Goal: Task Accomplishment & Management: Manage account settings

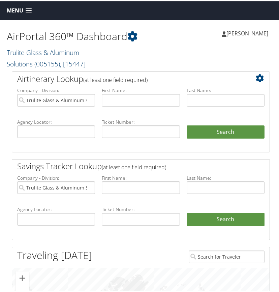
click at [34, 53] on link "Trulite Glass & Aluminum Solutions ( 005155 ) , [ 15447 ]" at bounding box center [46, 57] width 79 height 21
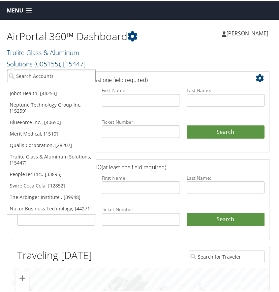
click at [29, 76] on input "search" at bounding box center [51, 74] width 89 height 12
type input "neptune"
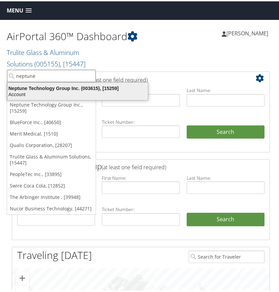
click at [34, 89] on div "Neptune Technology Group Inc. (003615), [15259]" at bounding box center [77, 87] width 149 height 6
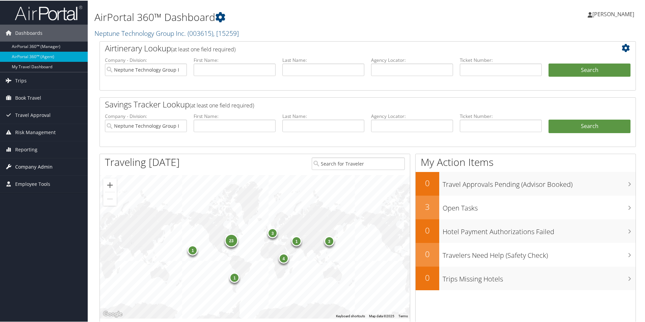
click at [44, 166] on span "Company Admin" at bounding box center [33, 166] width 37 height 17
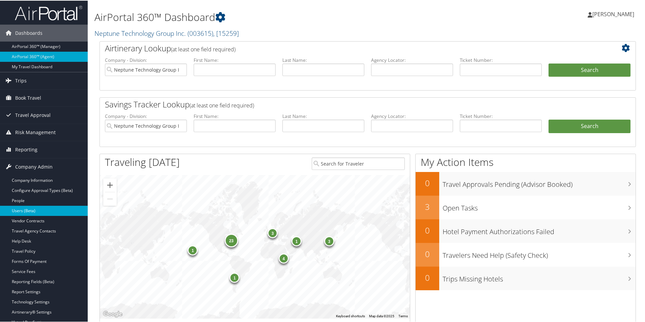
click at [34, 210] on link "Users (Beta)" at bounding box center [44, 210] width 88 height 10
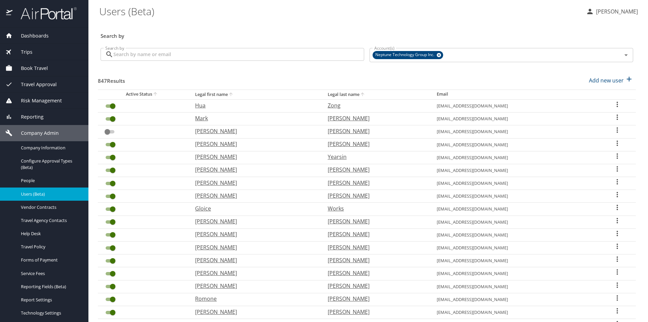
click at [144, 53] on input "Search by" at bounding box center [238, 54] width 251 height 13
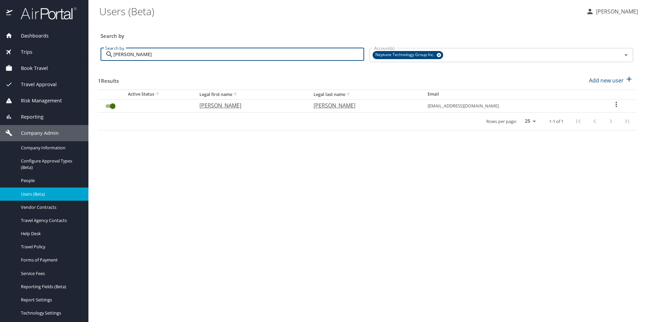
type input "jeffers"
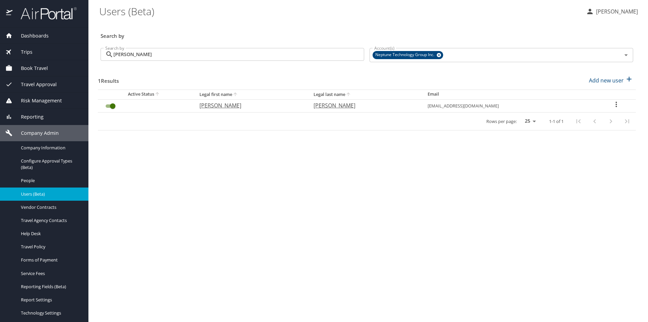
click at [612, 103] on icon "User Search Table" at bounding box center [616, 104] width 8 height 8
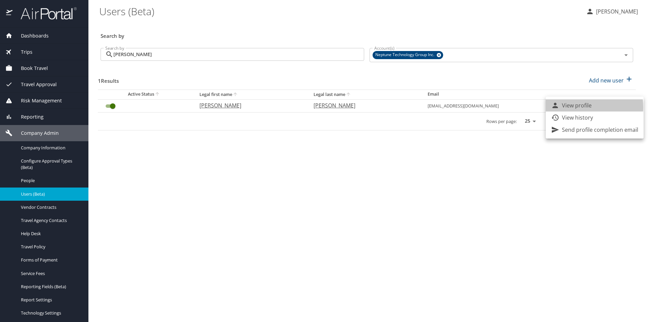
click at [577, 107] on p "View profile" at bounding box center [577, 105] width 30 height 8
select select "US"
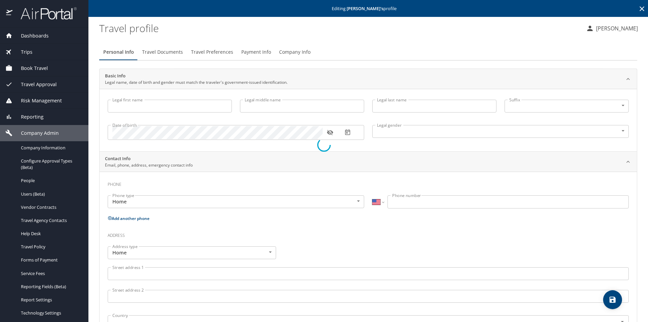
type input "Toby"
type input "Joseph"
type input "Jeffers"
type input "Male"
select select "US"
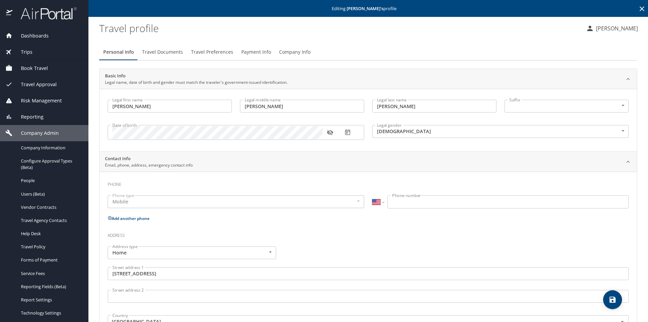
click at [203, 52] on span "Travel Preferences" at bounding box center [212, 52] width 42 height 8
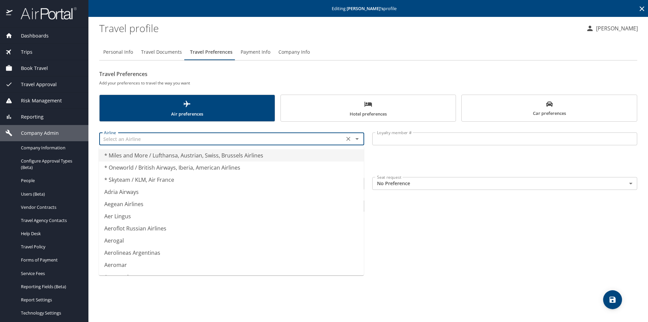
click at [163, 140] on input "text" at bounding box center [221, 138] width 241 height 9
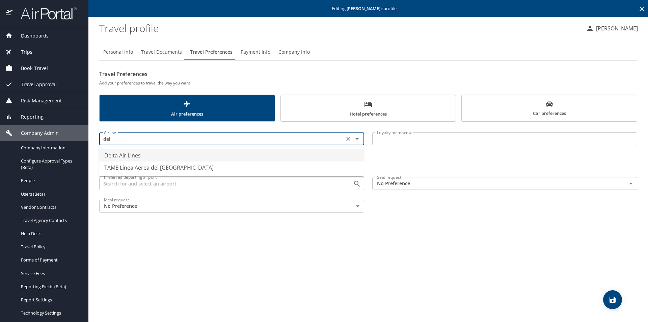
click at [146, 155] on li "Delta Air Lines" at bounding box center [231, 155] width 265 height 12
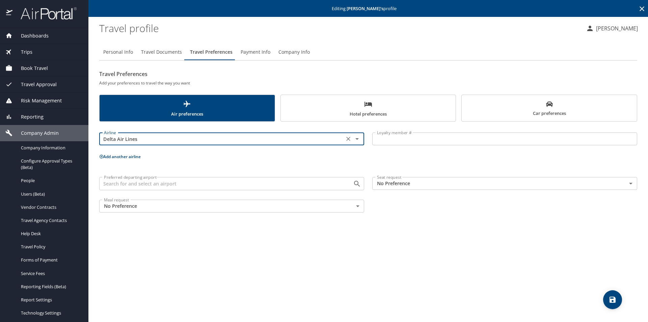
type input "Delta Air Lines"
click at [398, 141] on input "Loyalty member #" at bounding box center [504, 138] width 265 height 13
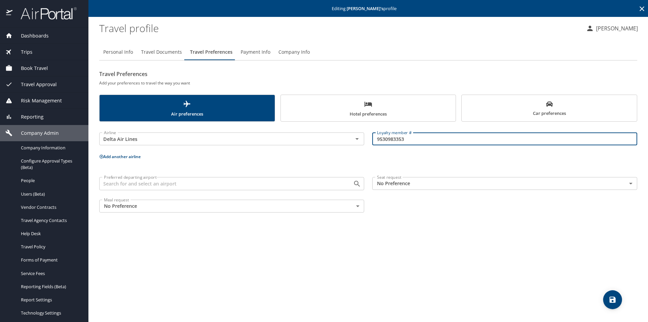
type input "9530983353"
click at [616, 299] on span "save" at bounding box center [612, 299] width 19 height 8
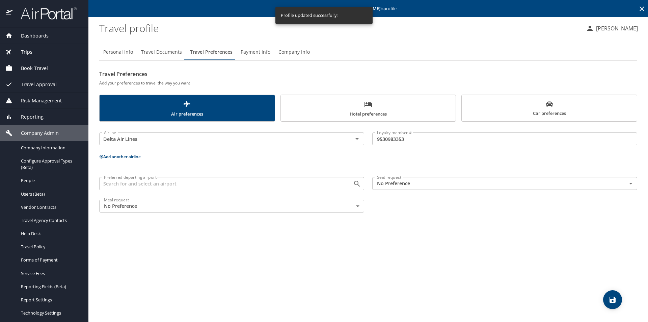
click at [35, 36] on span "Dashboards" at bounding box center [30, 35] width 36 height 7
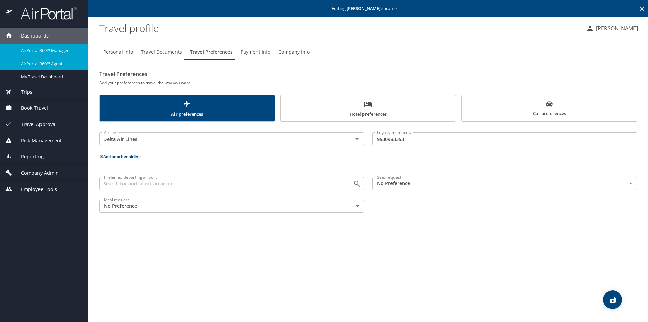
click at [57, 64] on span "AirPortal 360™ Agent" at bounding box center [50, 63] width 59 height 6
